Goal: Task Accomplishment & Management: Manage account settings

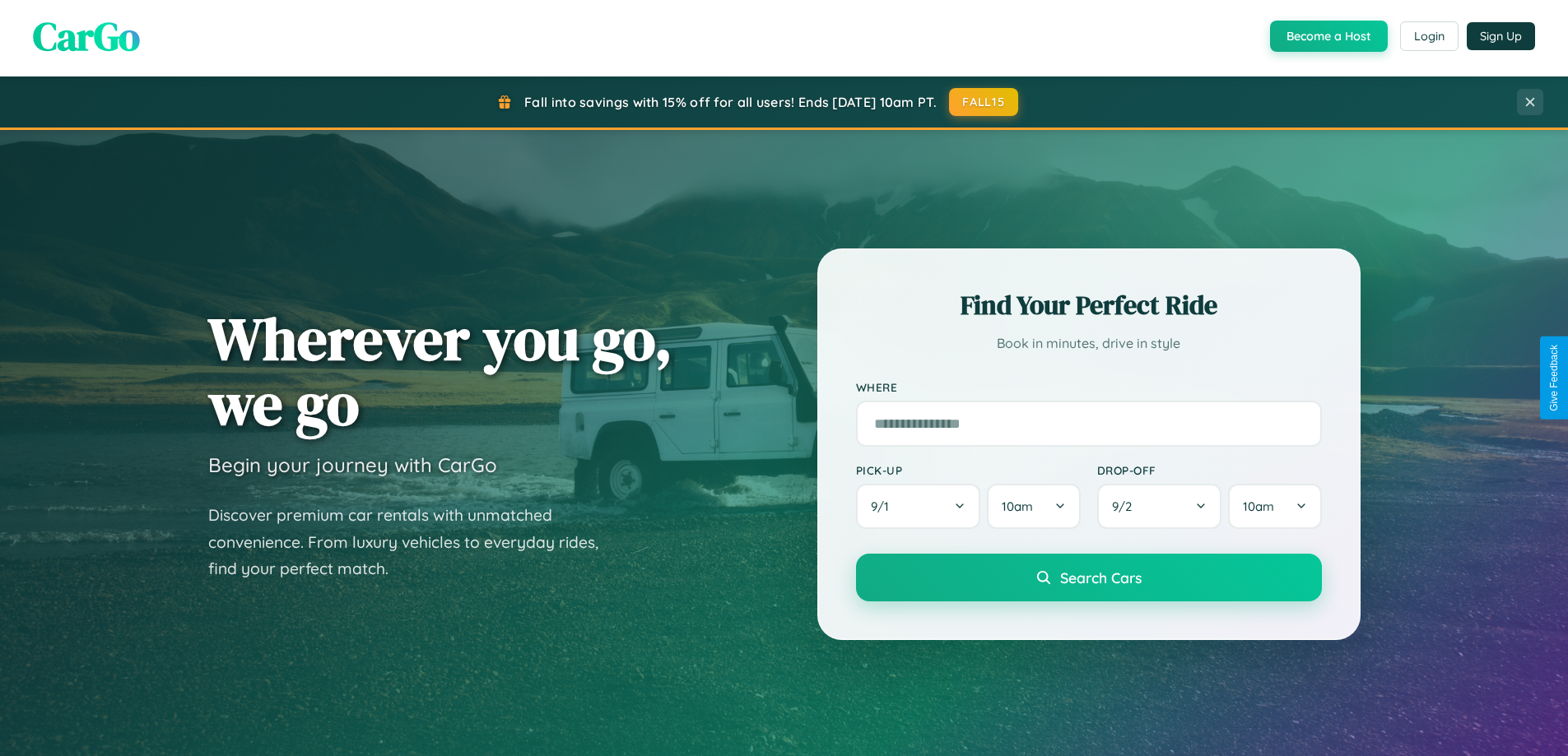
scroll to position [3166, 0]
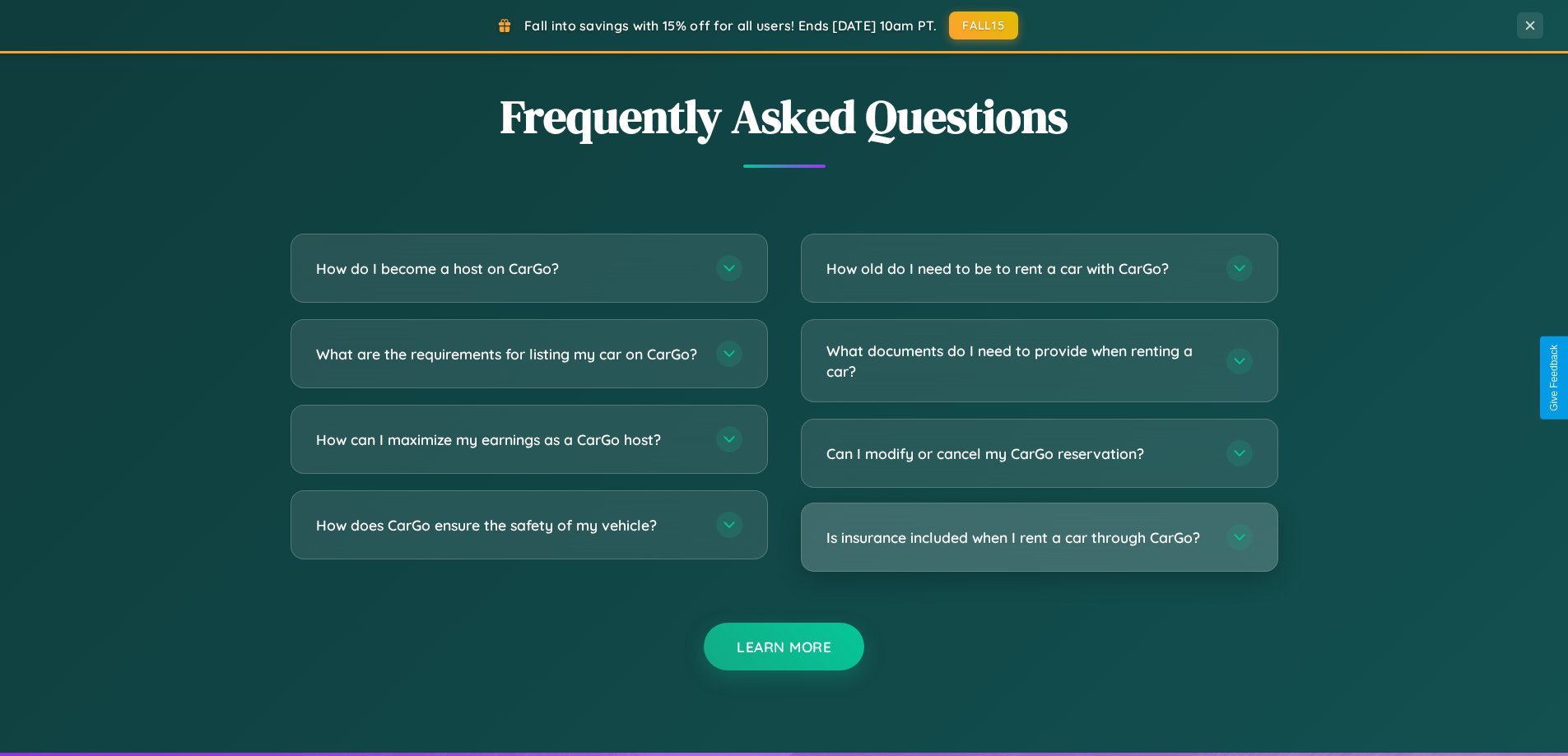
click at [1039, 537] on h3 "Is insurance included when I rent a car through CarGo?" at bounding box center [1017, 537] width 383 height 20
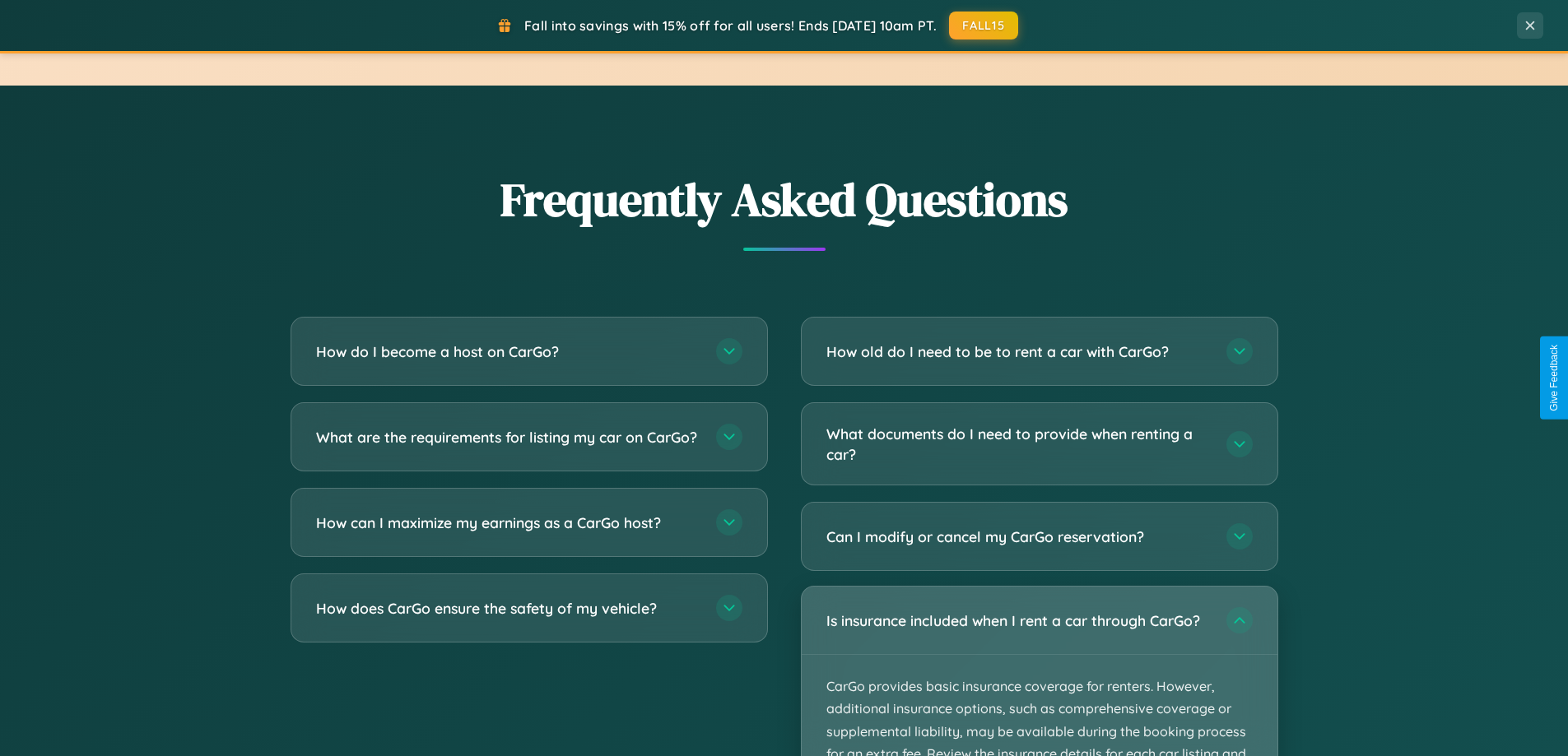
scroll to position [1132, 0]
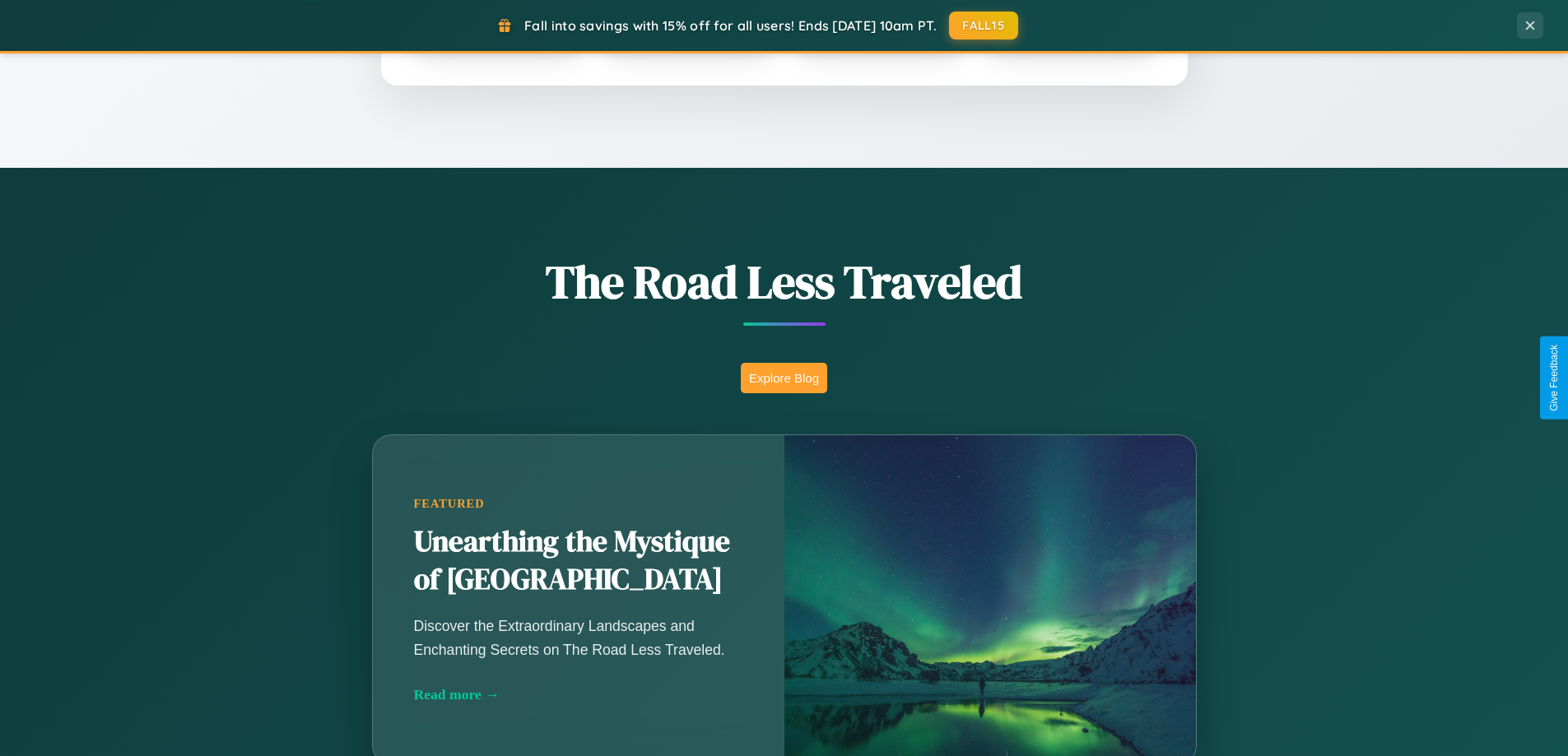
click at [783, 378] on button "Explore Blog" at bounding box center [783, 378] width 86 height 30
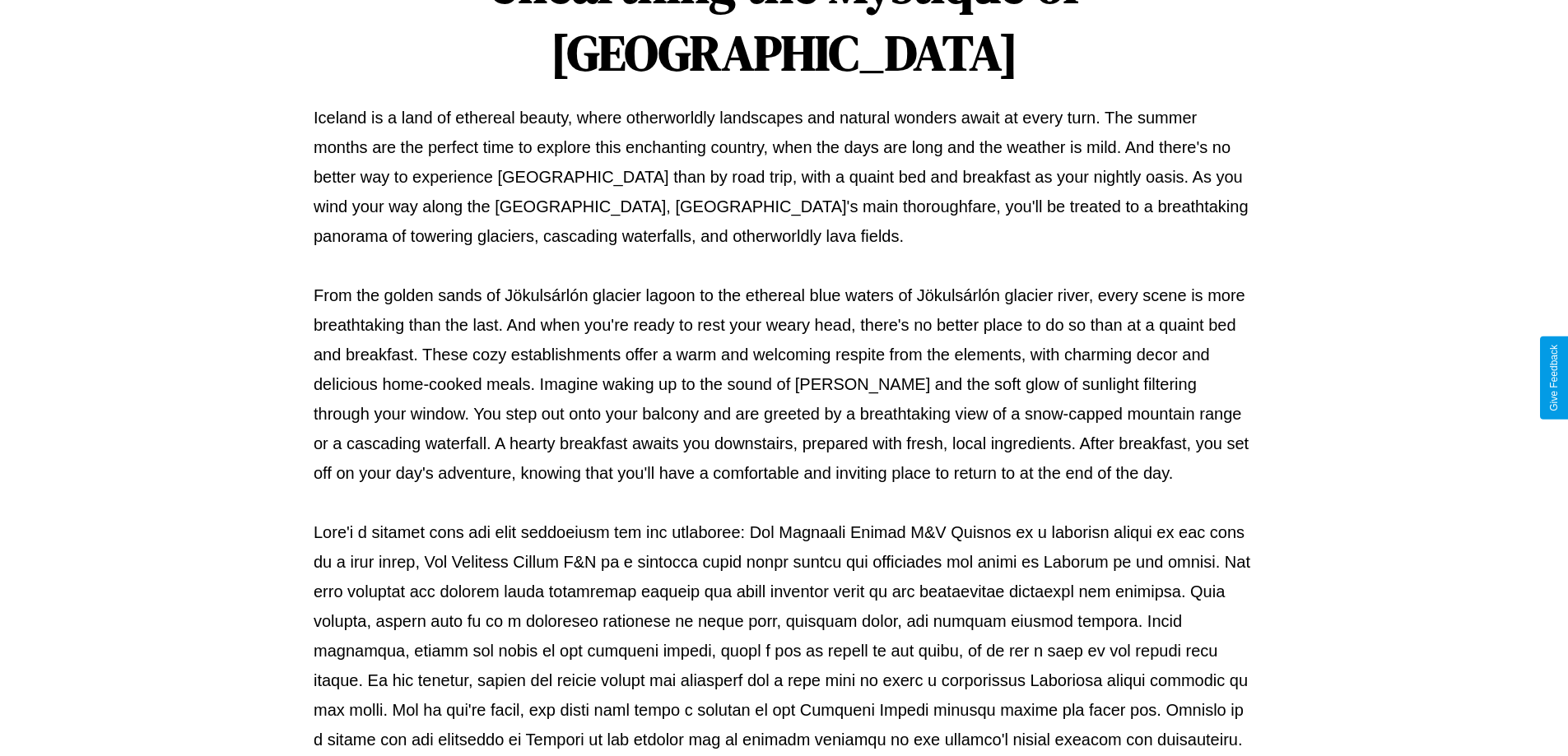
scroll to position [532, 0]
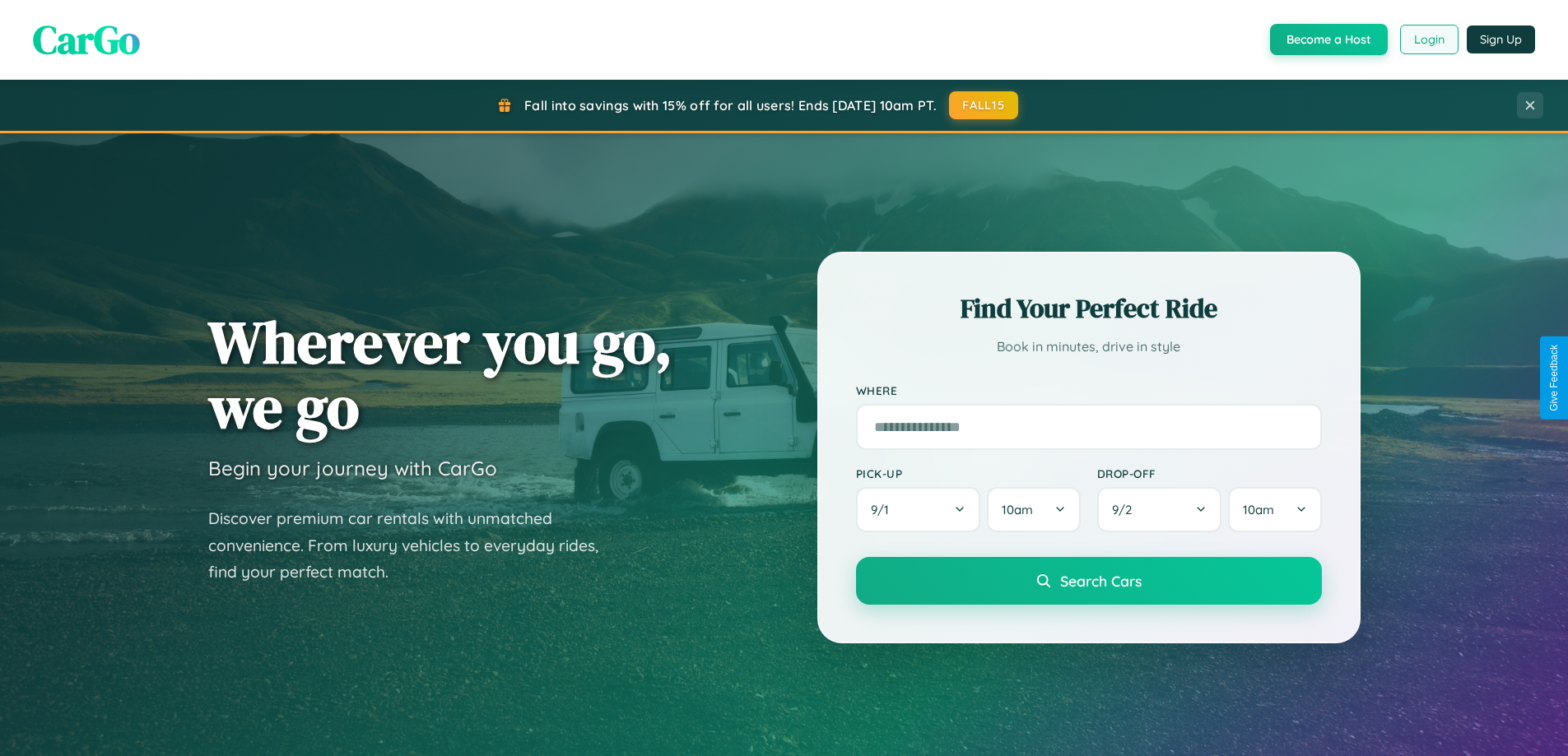
click at [1428, 39] on button "Login" at bounding box center [1429, 39] width 59 height 29
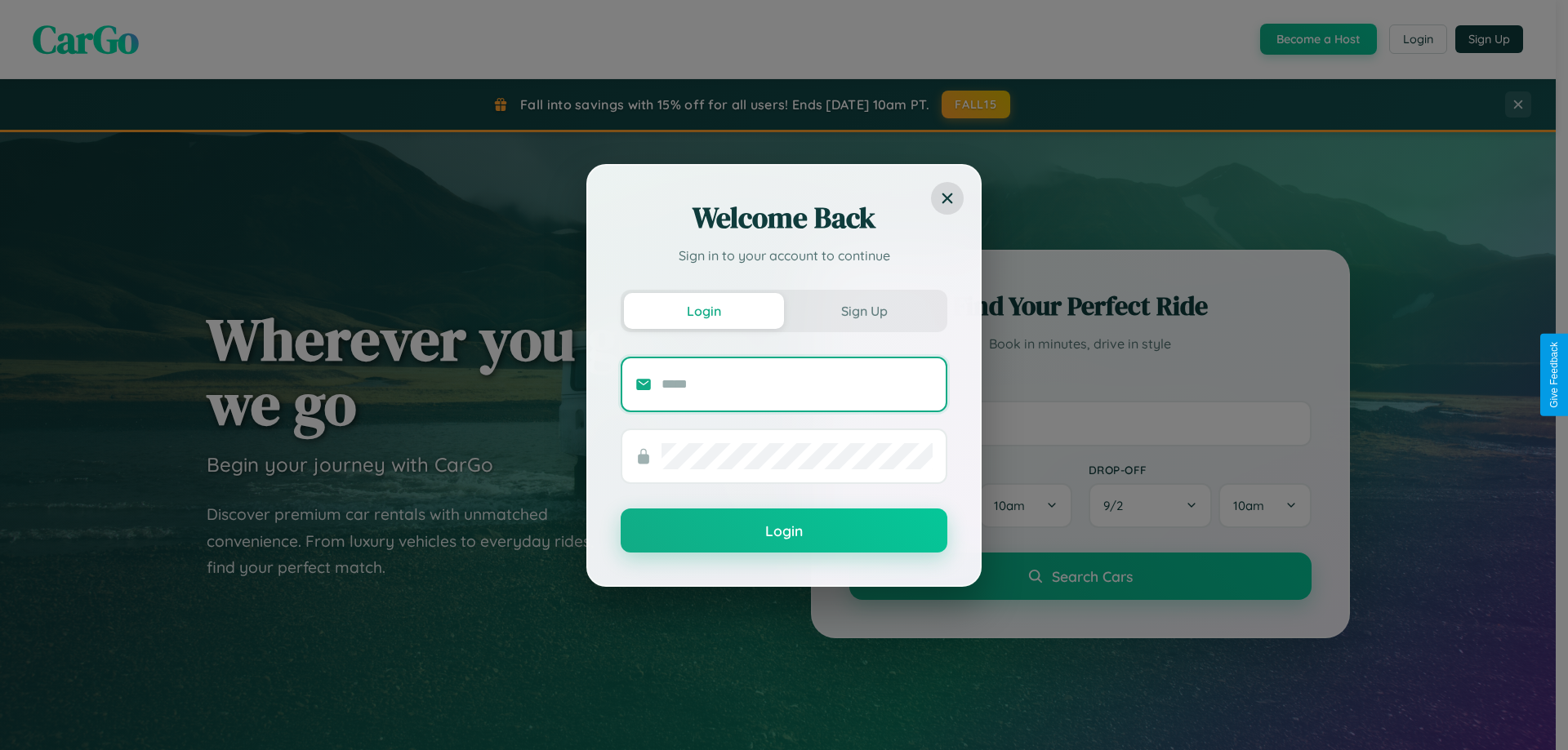
click at [797, 383] on input "text" at bounding box center [796, 384] width 271 height 27
type input "**********"
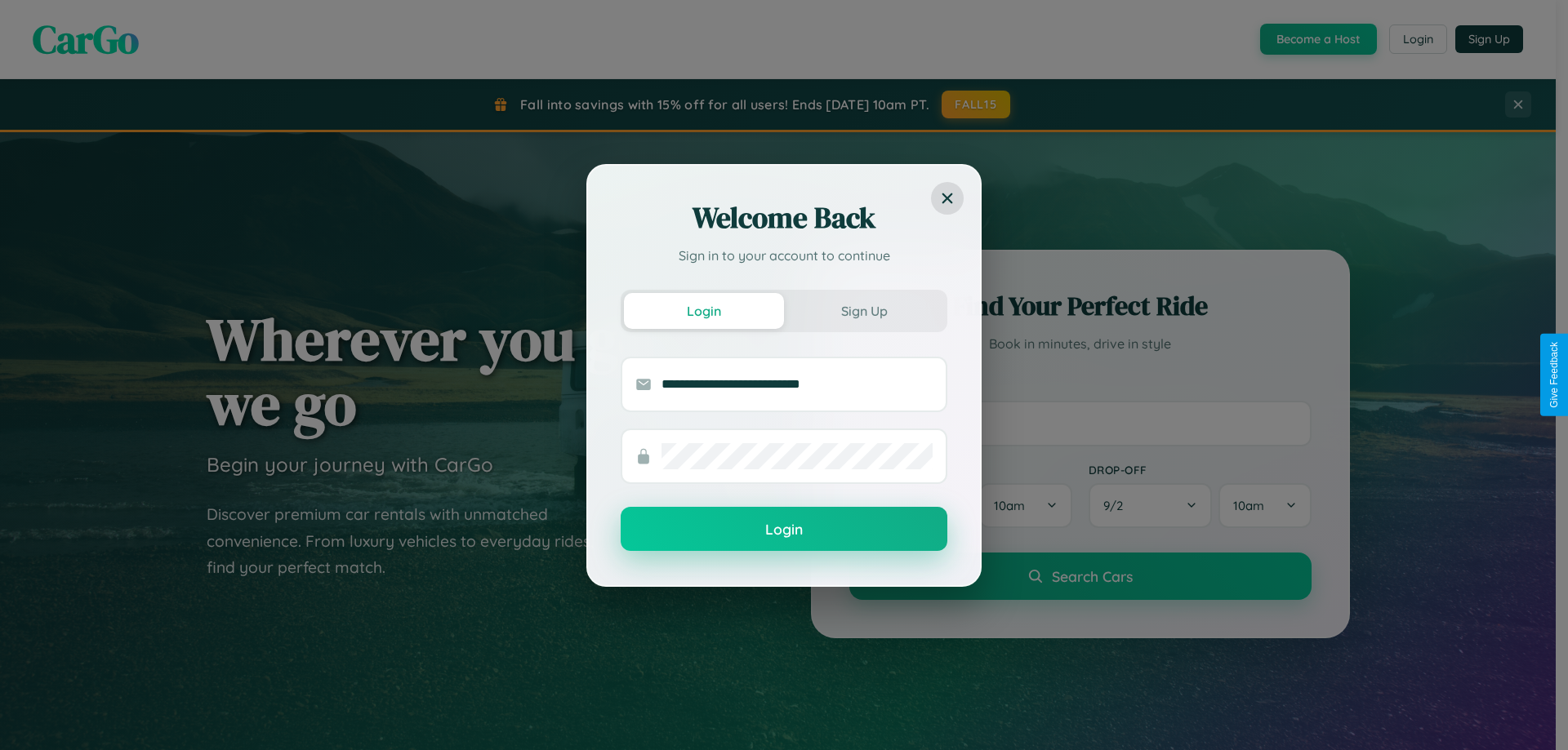
click at [784, 529] on button "Login" at bounding box center [784, 529] width 327 height 44
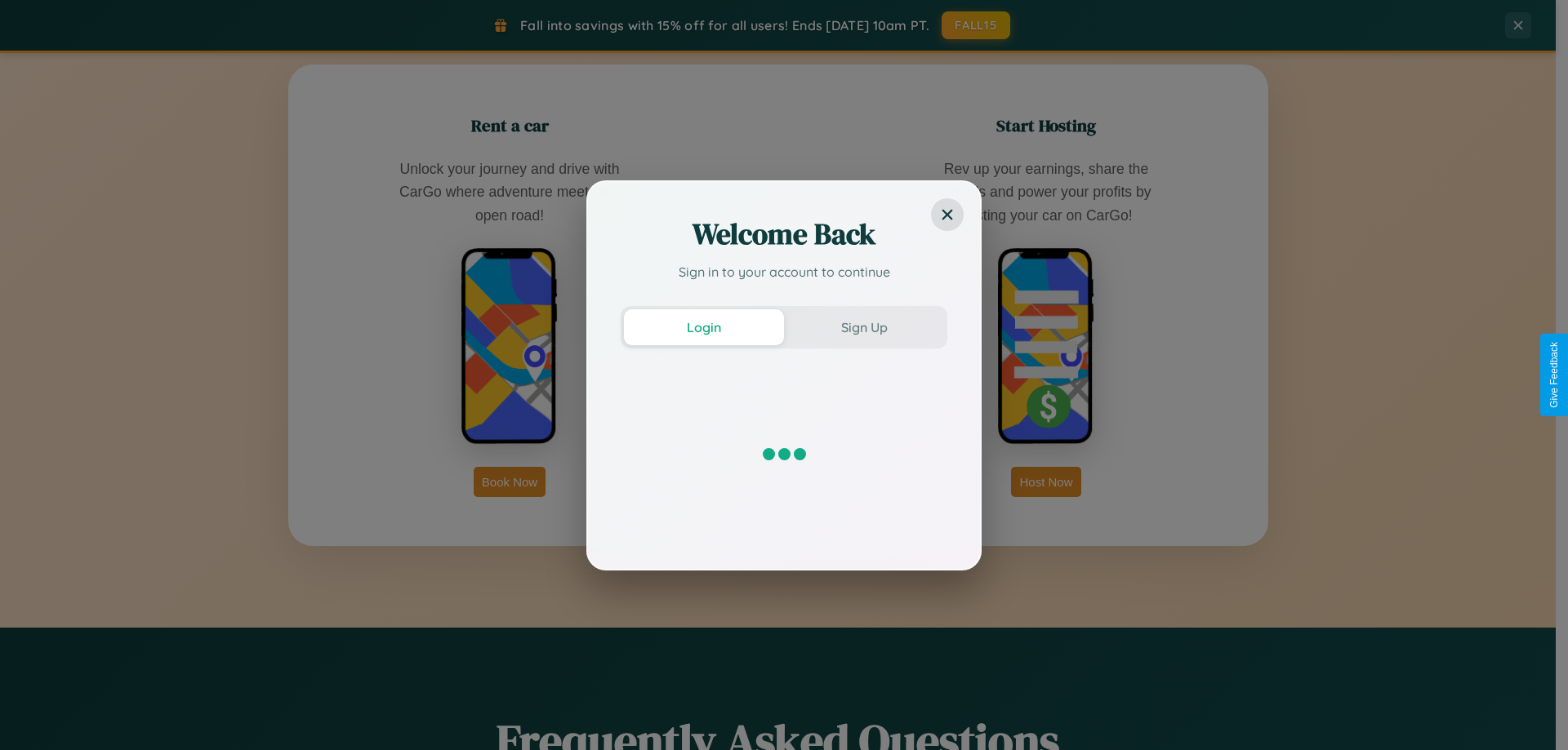
scroll to position [2622, 0]
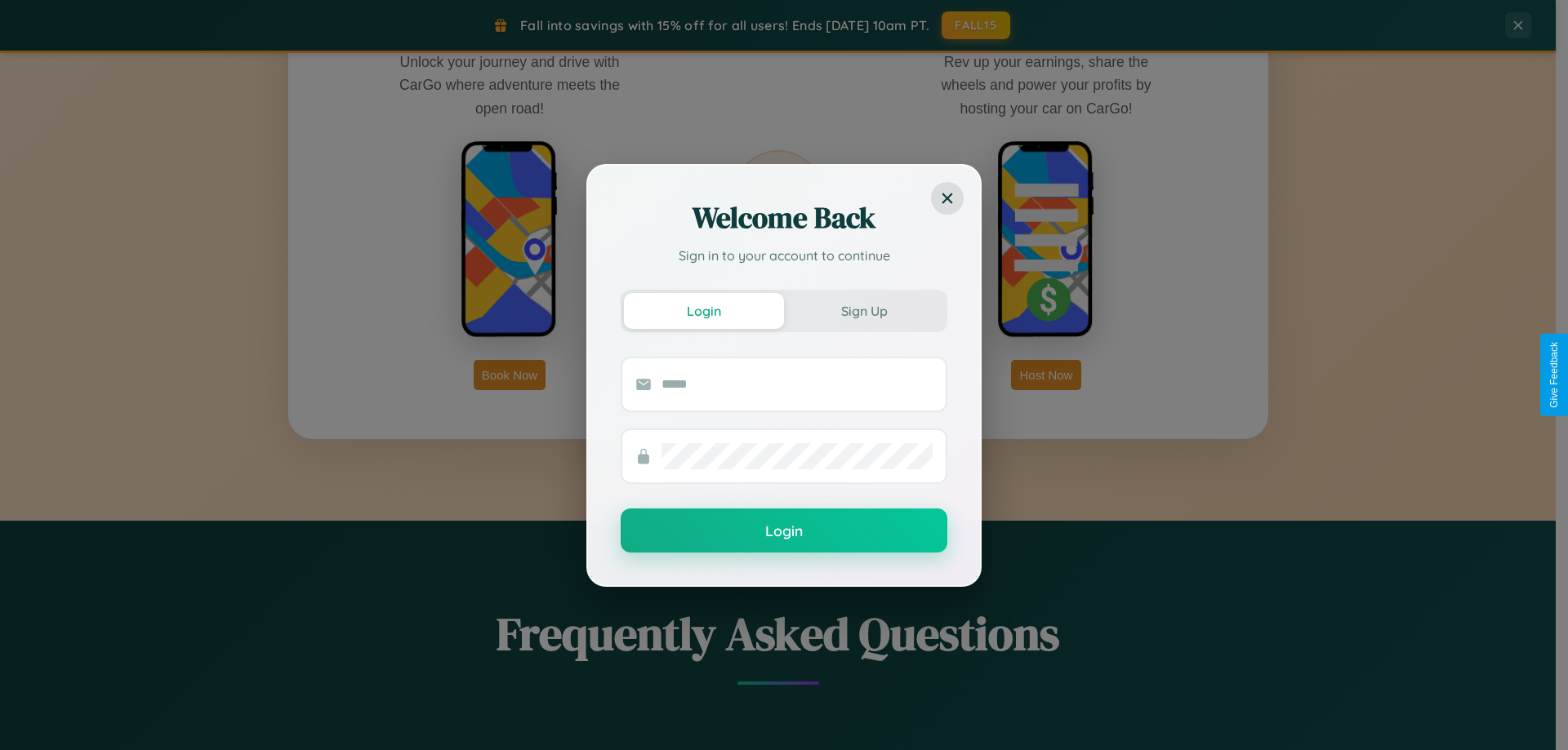
click at [1046, 375] on div "Welcome Back Sign in to your account to continue Login Sign Up Login" at bounding box center [784, 375] width 1568 height 750
